Goal: Task Accomplishment & Management: Manage account settings

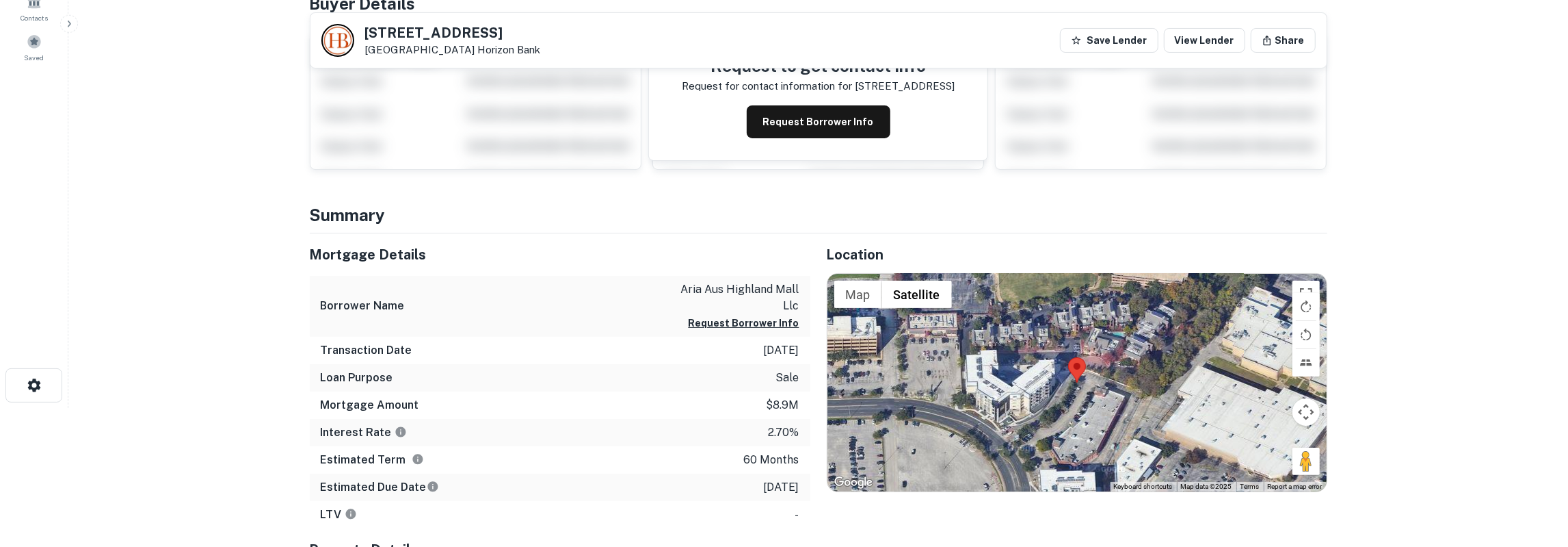
scroll to position [142, 0]
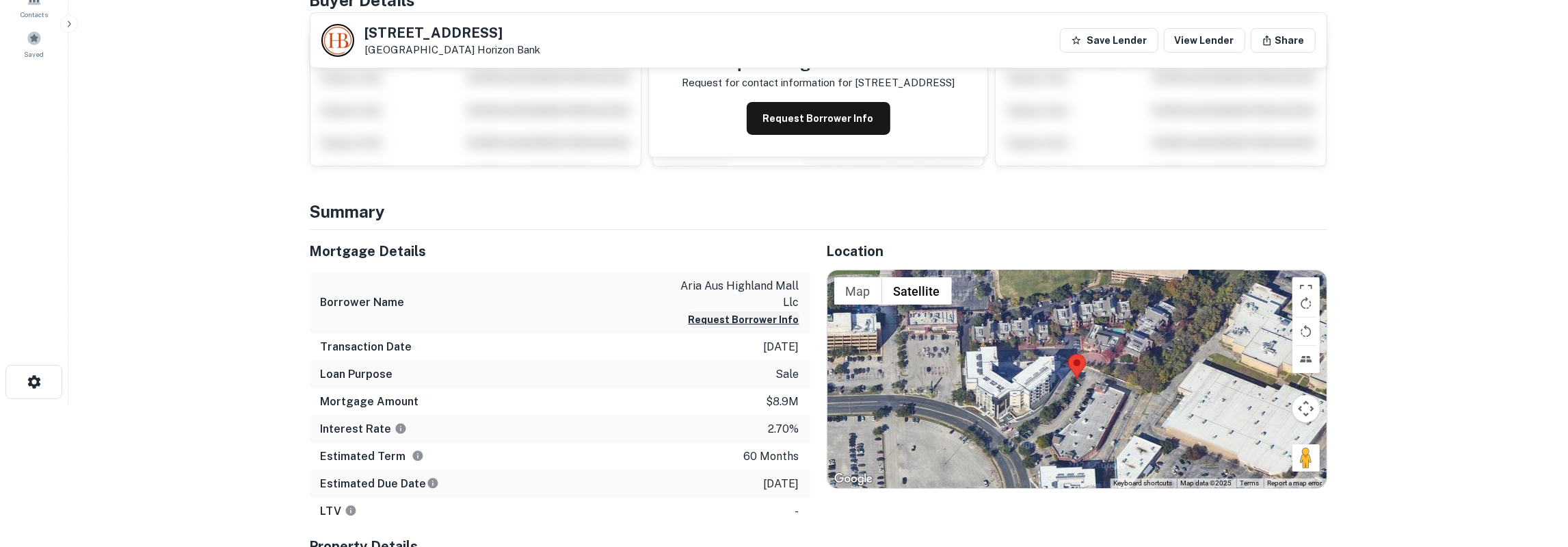
click at [715, 311] on button "Request Borrower Info" at bounding box center [744, 319] width 111 height 16
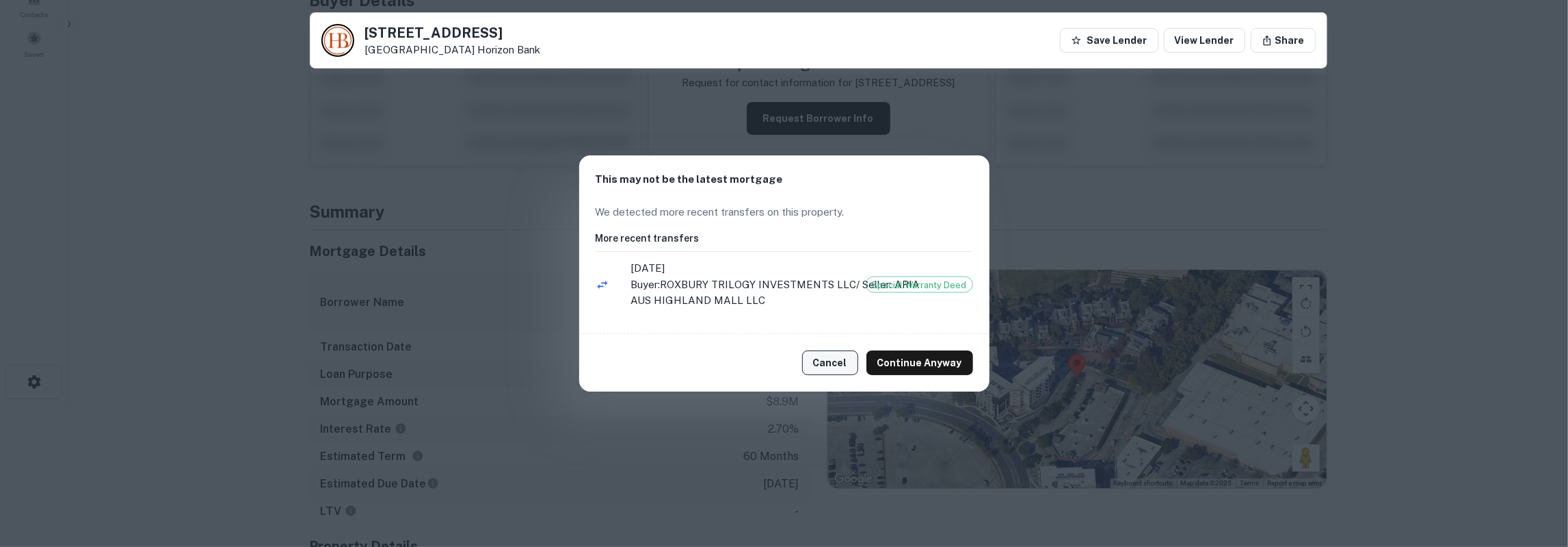
click at [830, 362] on button "Cancel" at bounding box center [830, 362] width 56 height 25
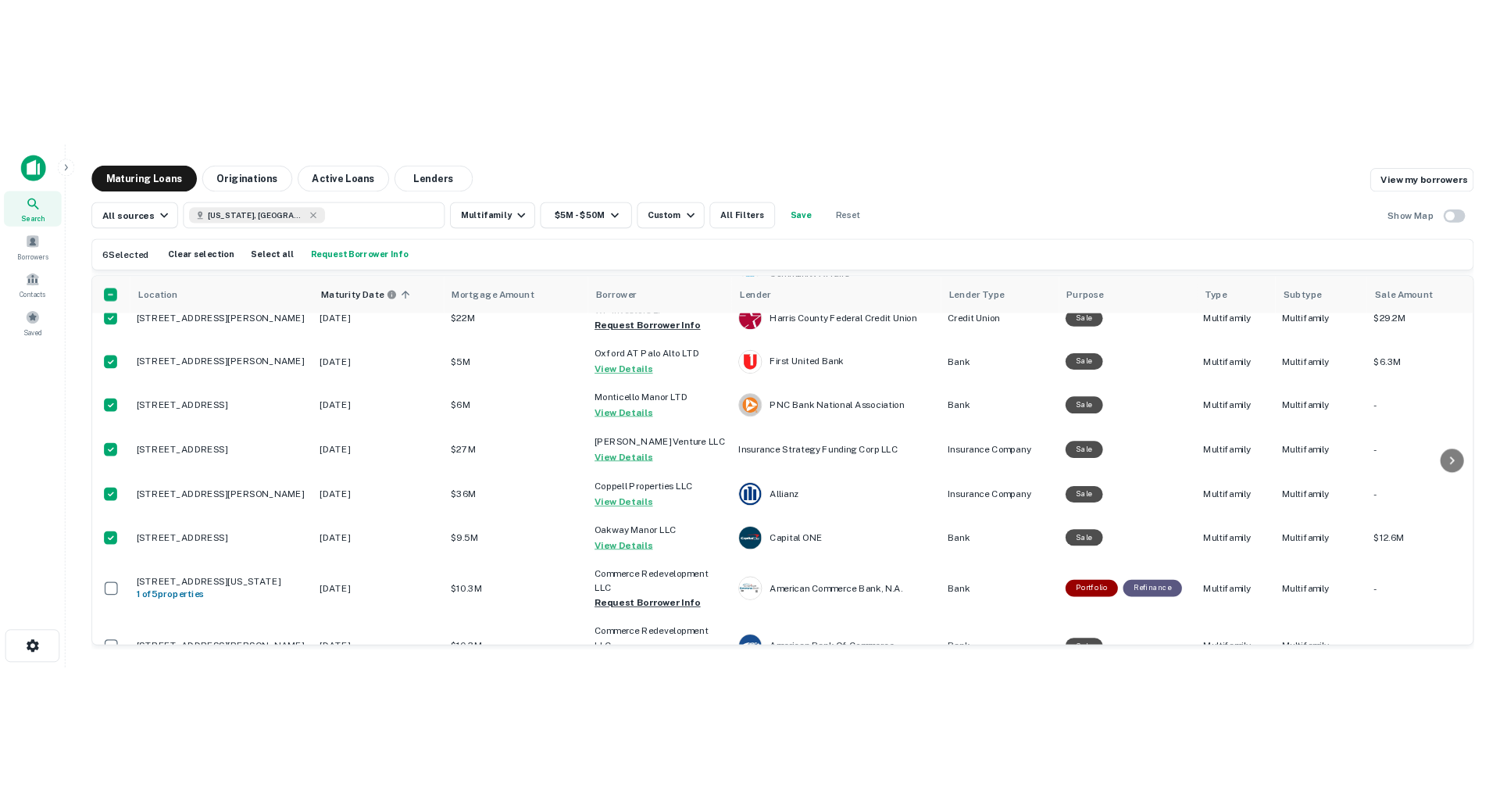
scroll to position [525, 0]
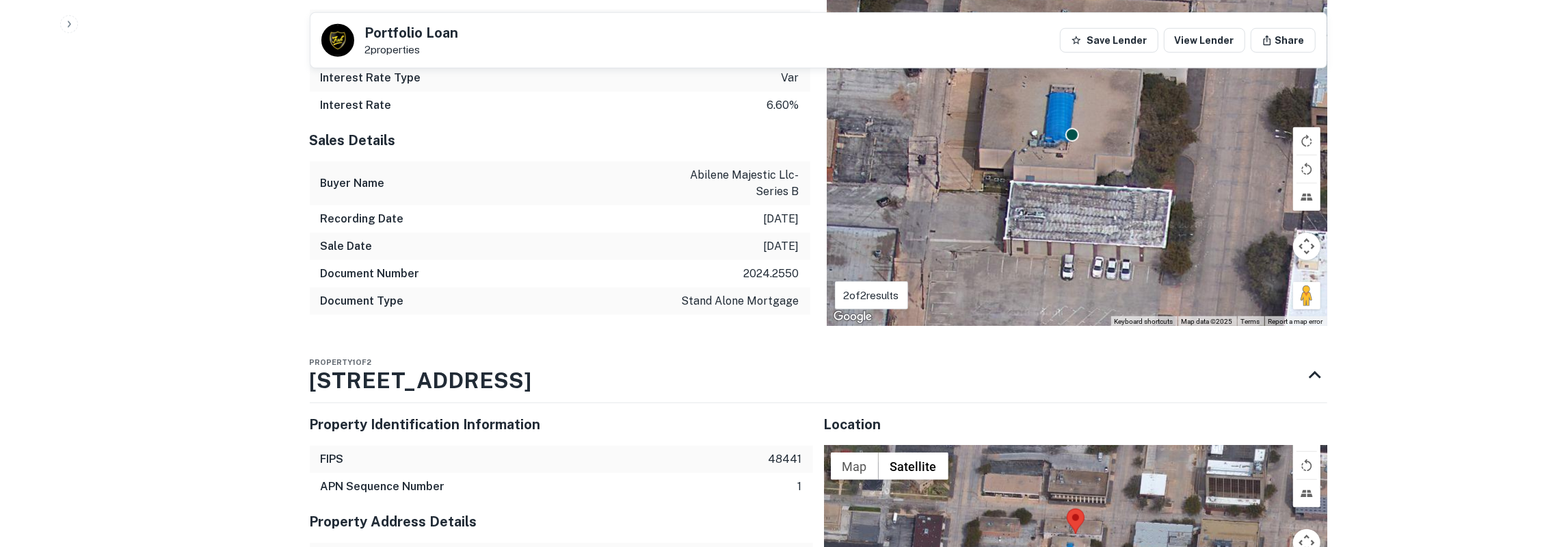
scroll to position [925, 0]
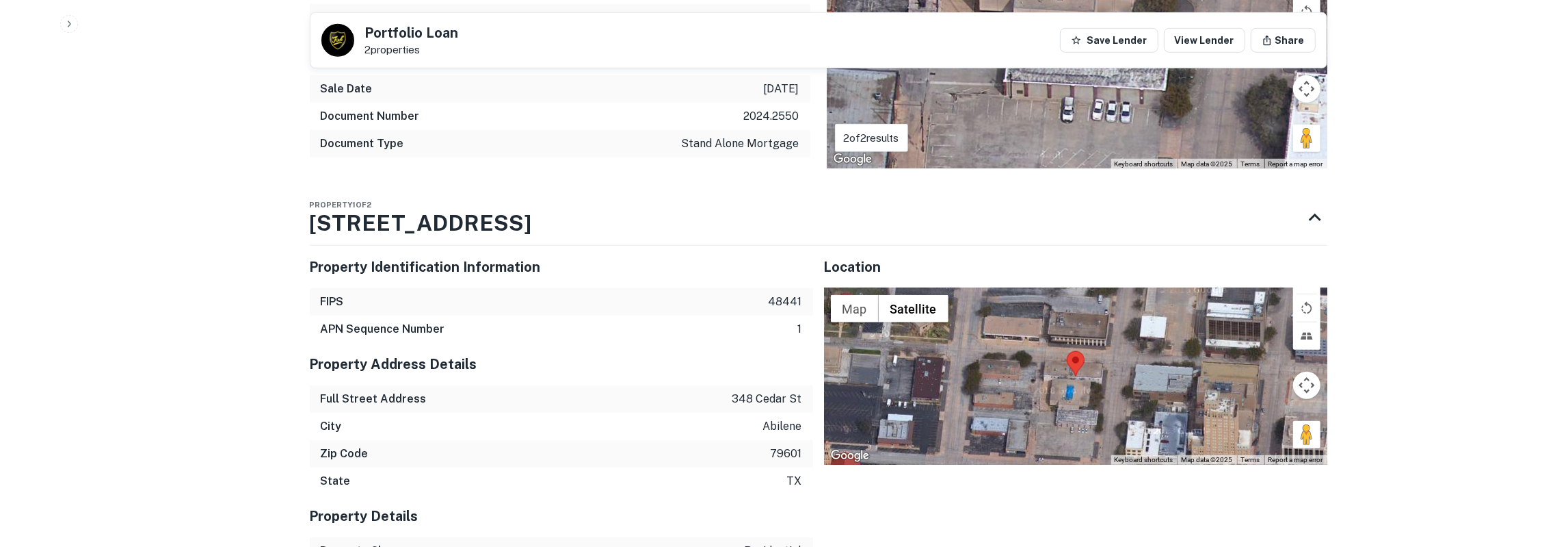
click at [750, 399] on p "348 cedar st" at bounding box center [767, 398] width 70 height 16
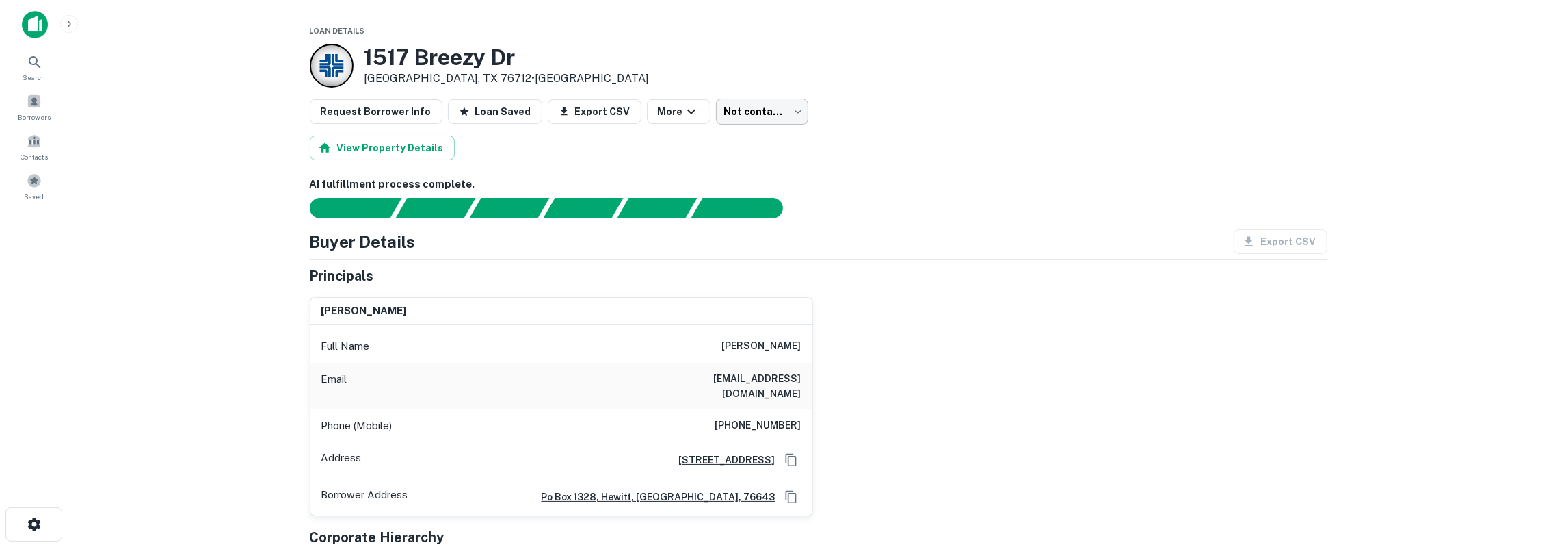
click at [758, 105] on body "Search Borrowers Contacts Saved Loan Details 1517 Breezy Dr Waco, TX 76712 • Ce…" at bounding box center [784, 273] width 1568 height 547
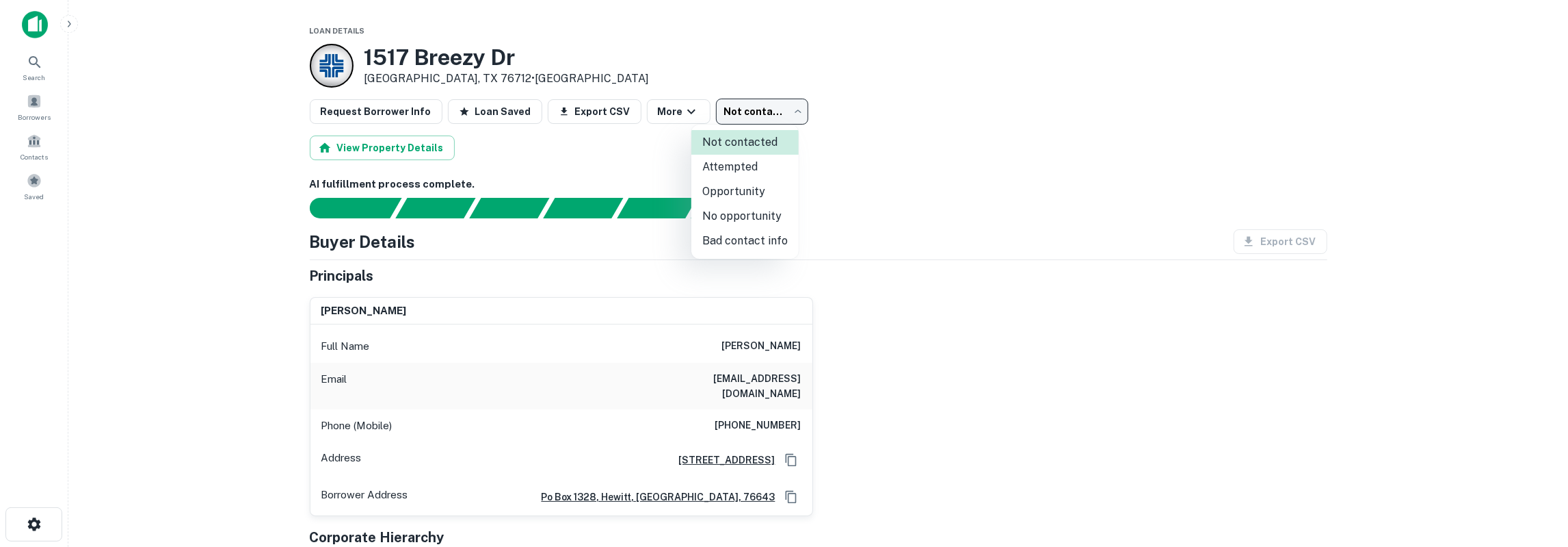
click at [757, 163] on li "Attempted" at bounding box center [745, 167] width 107 height 25
type input "*********"
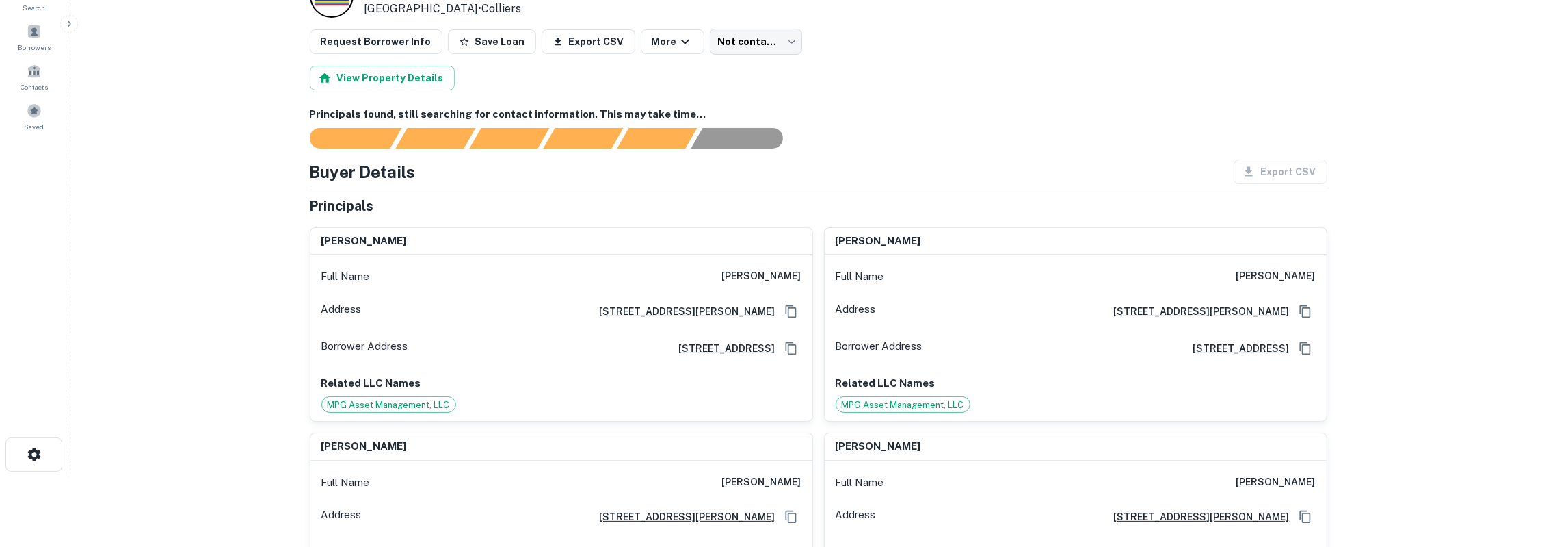
scroll to position [71, 0]
click at [782, 273] on h6 "[PERSON_NAME]" at bounding box center [761, 275] width 79 height 16
copy h6 "[PERSON_NAME]"
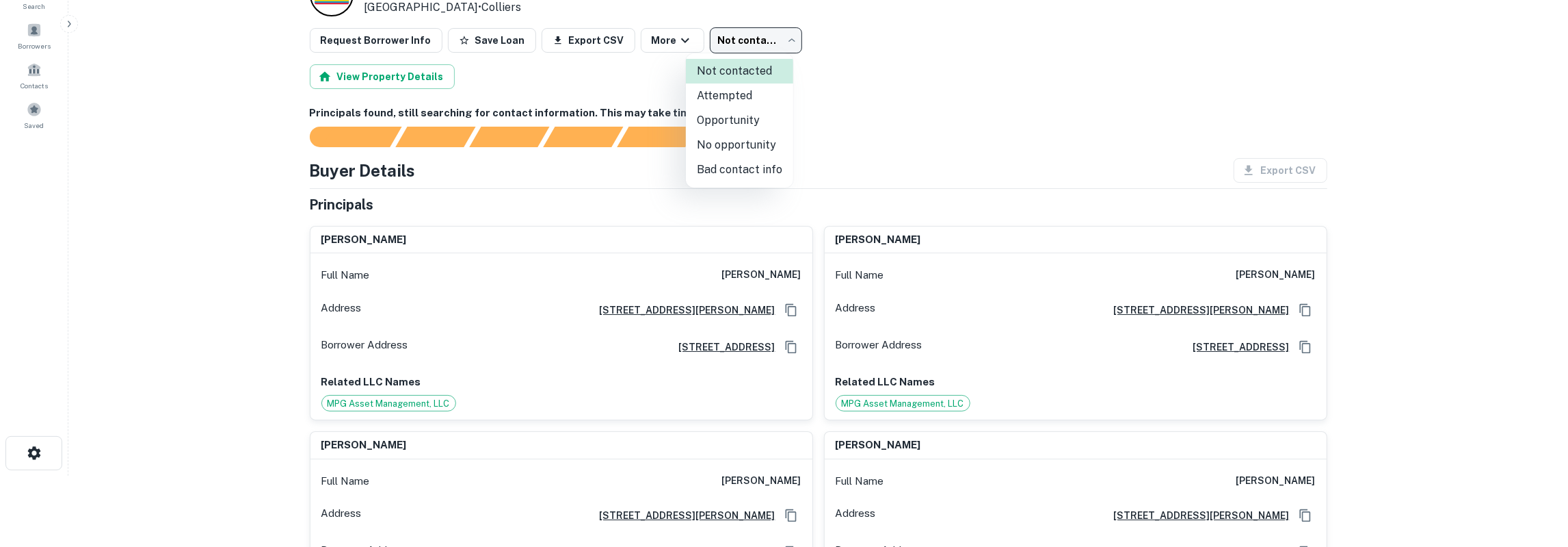
click at [740, 48] on body "Search Borrowers Contacts Saved Loan Details [STREET_ADDRESS][PERSON_NAME][PERS…" at bounding box center [784, 202] width 1568 height 547
click at [741, 100] on li "Attempted" at bounding box center [740, 95] width 107 height 25
type input "*********"
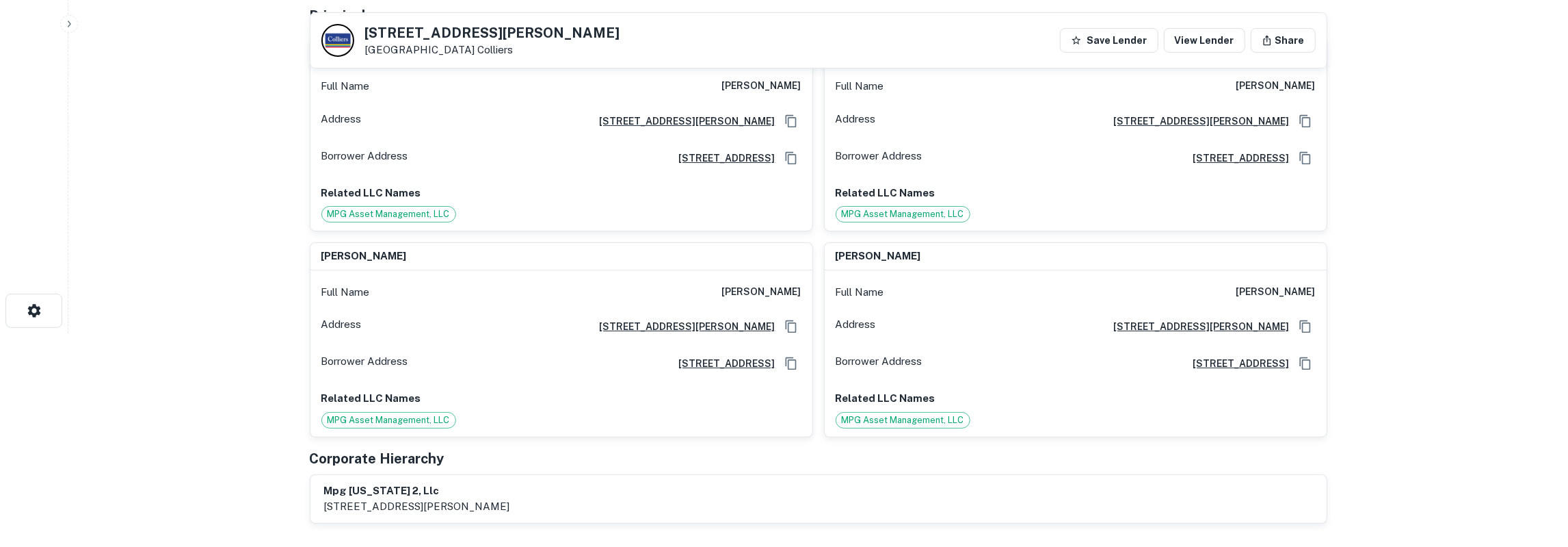
scroll to position [0, 0]
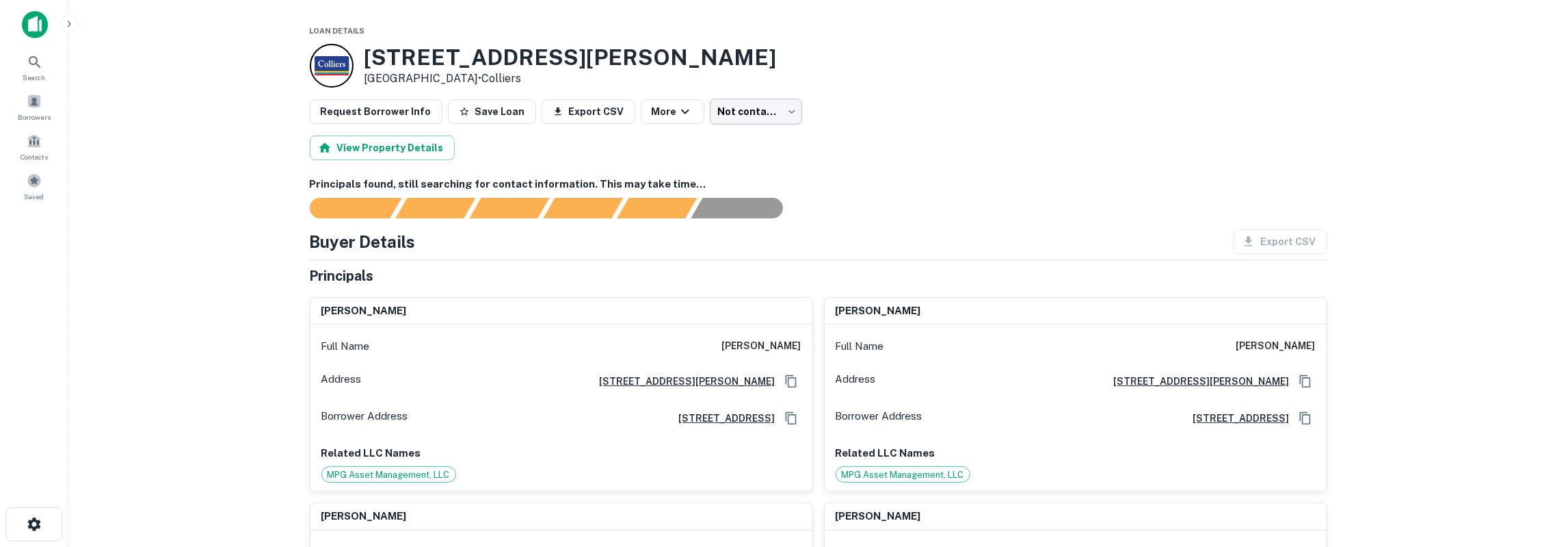
click at [734, 120] on body "Search Borrowers Contacts Saved Loan Details [STREET_ADDRESS][PERSON_NAME][PERS…" at bounding box center [784, 273] width 1568 height 547
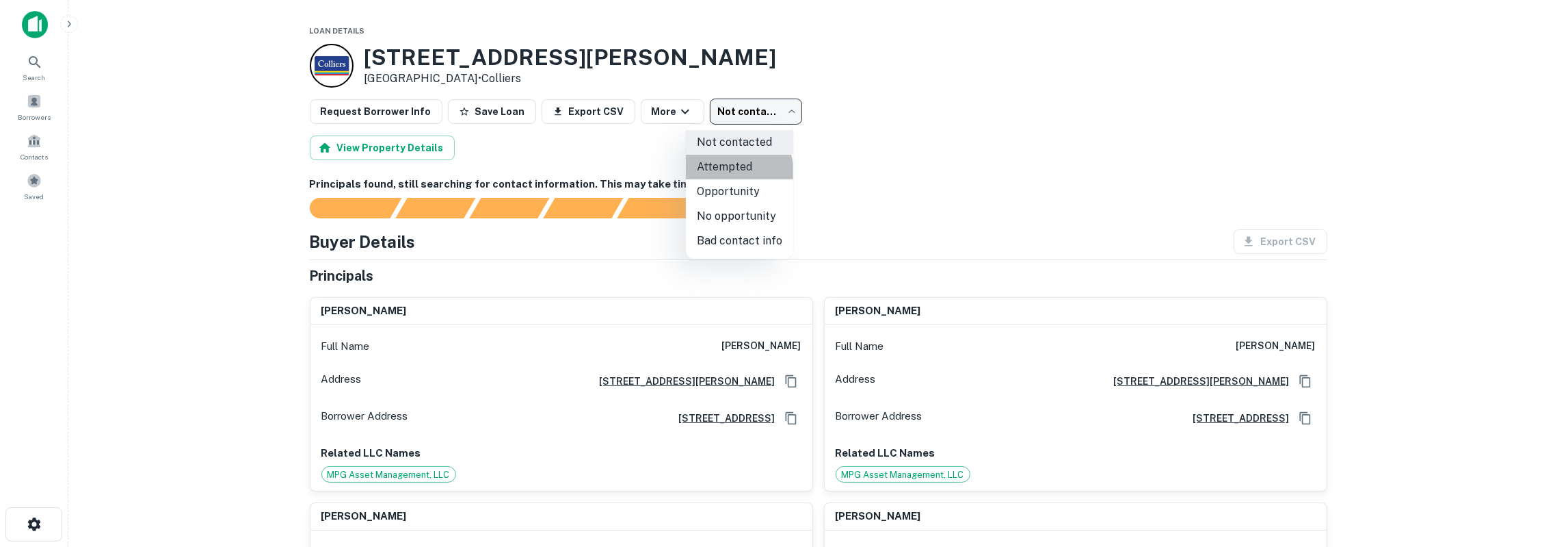
click at [737, 172] on li "Attempted" at bounding box center [740, 167] width 107 height 25
type input "*********"
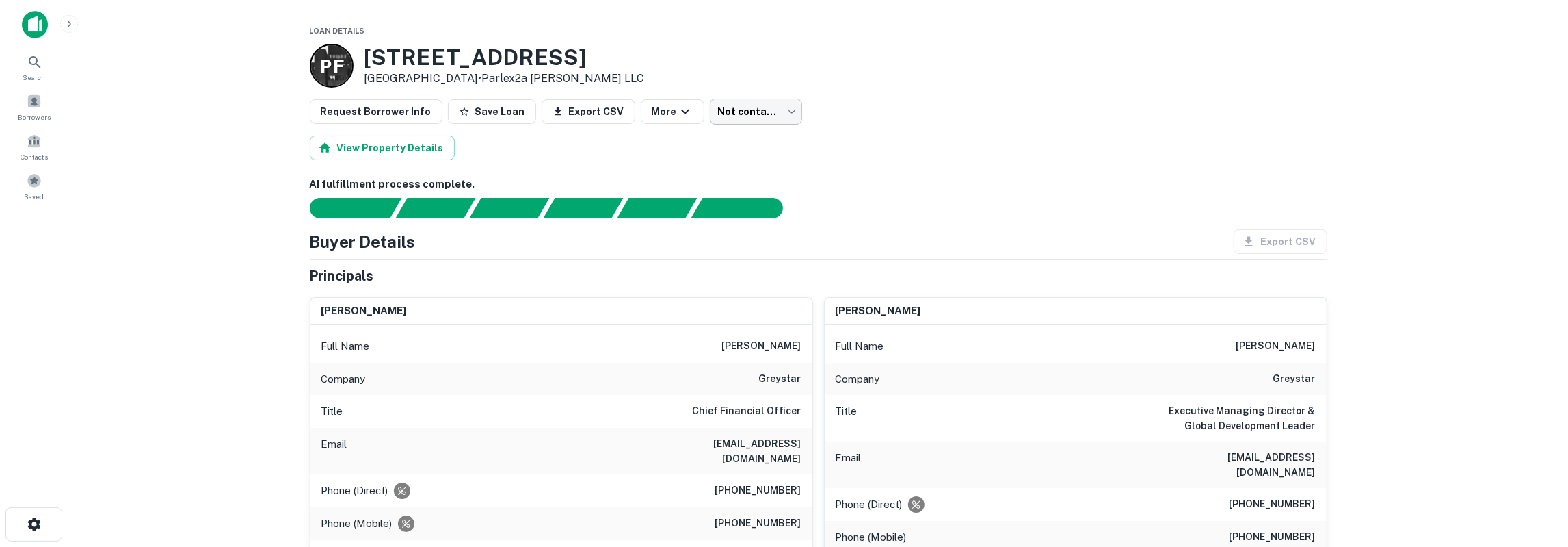
click at [698, 120] on body "Search Borrowers Contacts Saved Loan Details P F 10600 Jollyville Rd Austin, TX…" at bounding box center [784, 273] width 1568 height 547
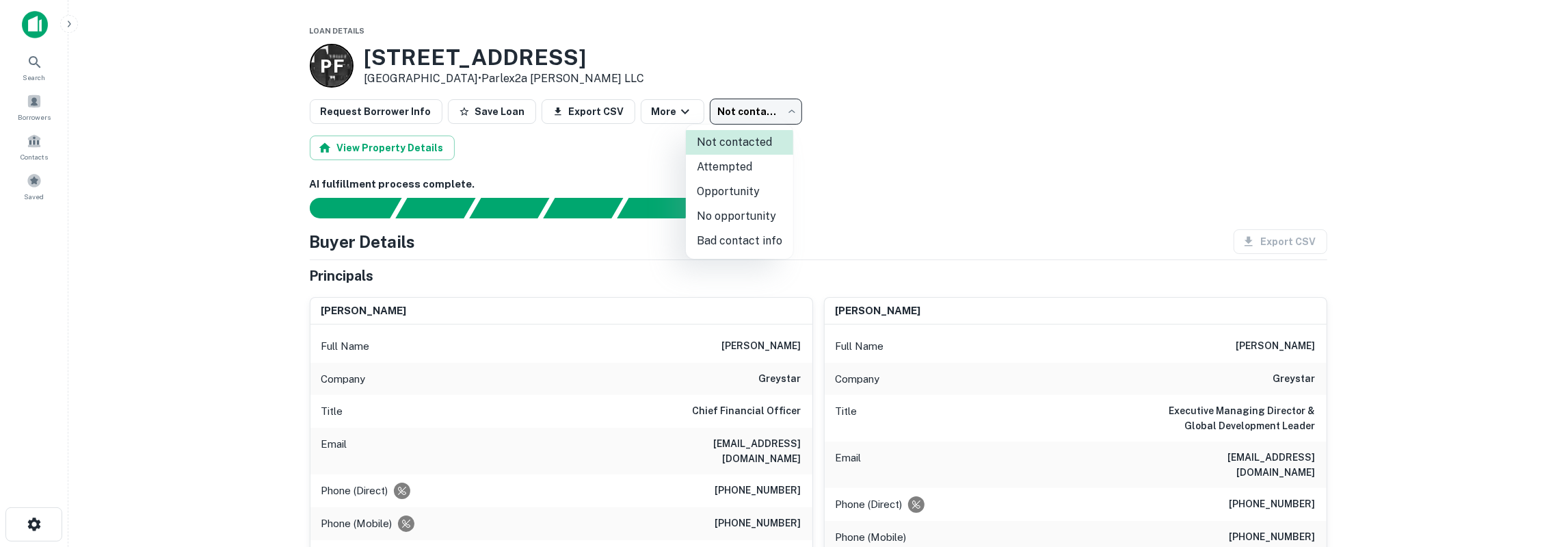
click at [719, 219] on li "No opportunity" at bounding box center [740, 216] width 107 height 25
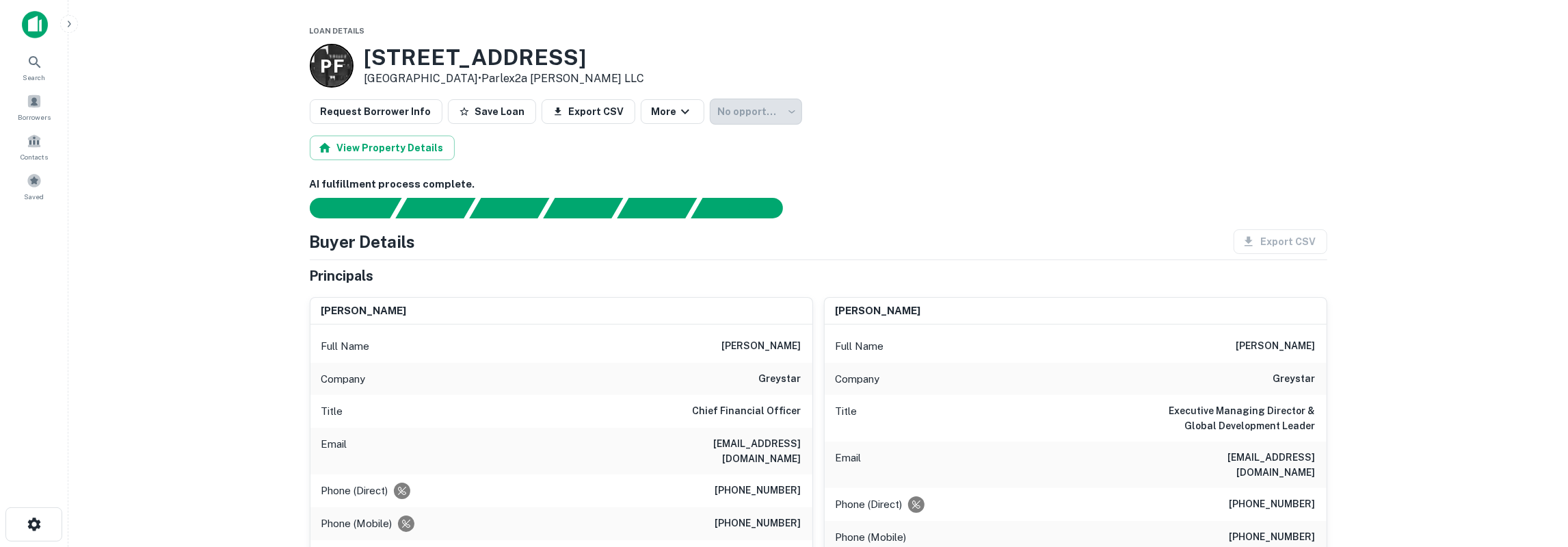
type input "**********"
